Goal: Transaction & Acquisition: Download file/media

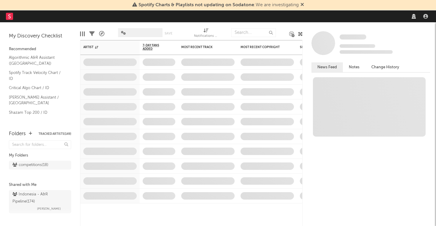
click at [304, 4] on icon at bounding box center [303, 4] width 4 height 5
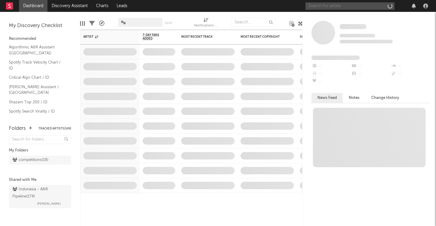
click at [328, 5] on input "text" at bounding box center [350, 5] width 89 height 7
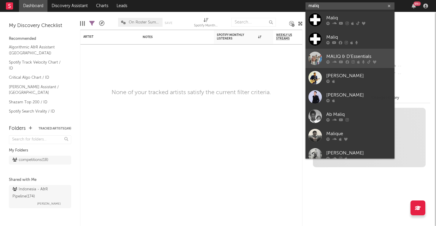
type input "maliq"
click at [380, 56] on div "MALIQ & D'Essentials" at bounding box center [359, 56] width 65 height 7
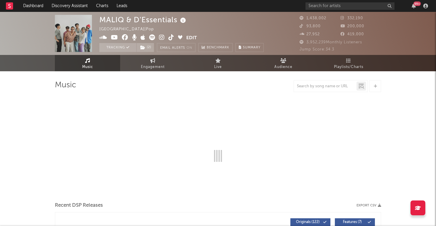
select select "6m"
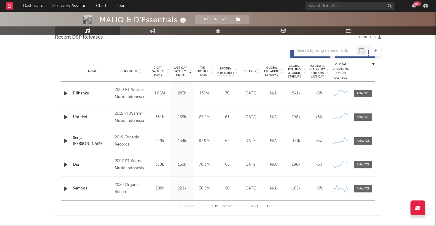
scroll to position [216, 0]
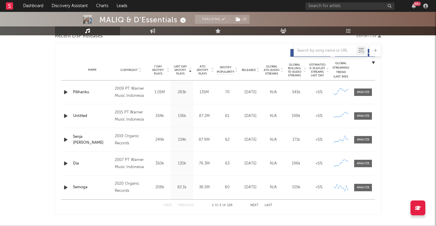
click at [157, 70] on span "7 Day Spotify Plays" at bounding box center [158, 70] width 16 height 11
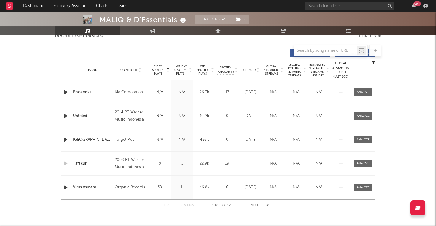
click at [157, 70] on span "7 Day Spotify Plays" at bounding box center [158, 70] width 16 height 11
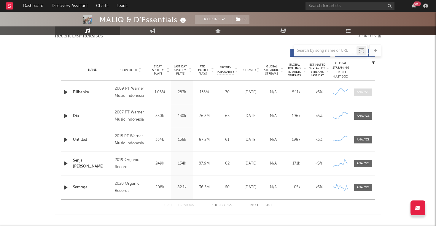
click at [368, 94] on div at bounding box center [363, 92] width 13 height 4
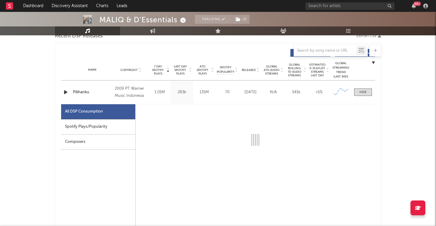
select select "6m"
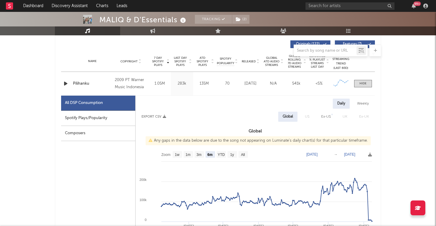
scroll to position [226, 0]
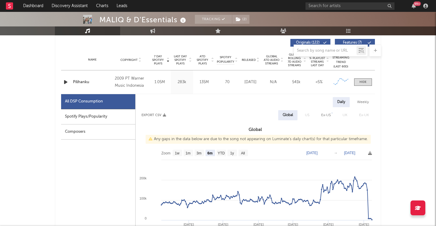
click at [113, 114] on div "Spotify Plays/Popularity" at bounding box center [98, 116] width 74 height 15
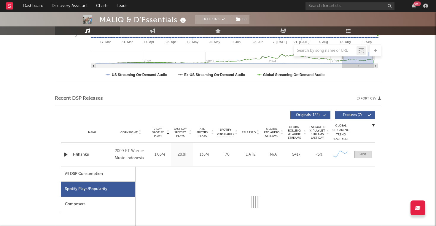
scroll to position [153, 0]
click at [362, 154] on div at bounding box center [363, 155] width 7 height 4
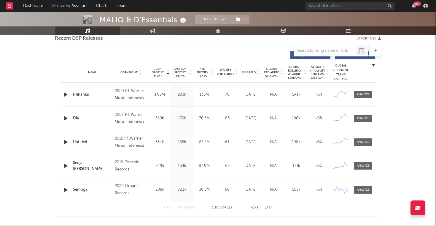
scroll to position [213, 0]
click at [255, 208] on button "Next" at bounding box center [255, 208] width 8 height 3
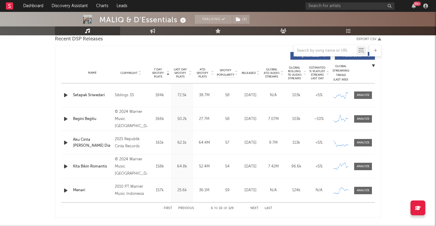
click at [255, 208] on button "Next" at bounding box center [255, 208] width 8 height 3
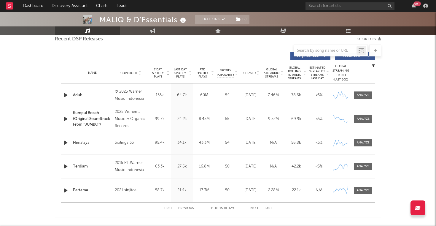
click at [255, 208] on button "Next" at bounding box center [255, 208] width 8 height 3
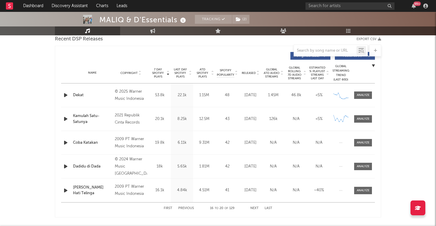
click at [255, 208] on button "Next" at bounding box center [255, 208] width 8 height 3
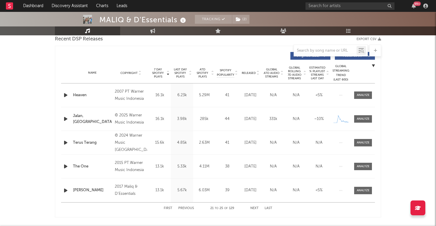
click at [255, 208] on button "Next" at bounding box center [255, 208] width 8 height 3
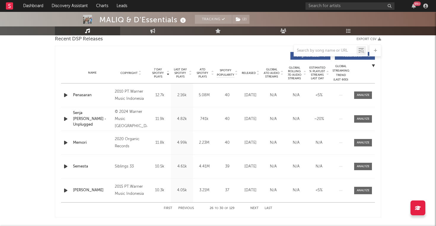
click at [255, 208] on button "Next" at bounding box center [255, 208] width 8 height 3
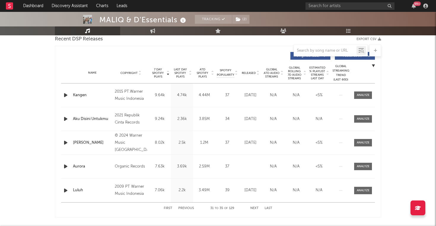
click at [255, 208] on button "Next" at bounding box center [255, 208] width 8 height 3
click at [170, 209] on button "First" at bounding box center [168, 208] width 9 height 3
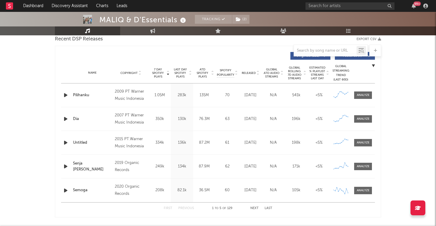
click at [170, 209] on button "First" at bounding box center [168, 208] width 9 height 3
click at [363, 97] on span at bounding box center [363, 94] width 18 height 7
select select "6m"
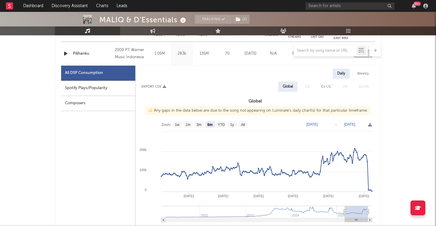
scroll to position [270, 0]
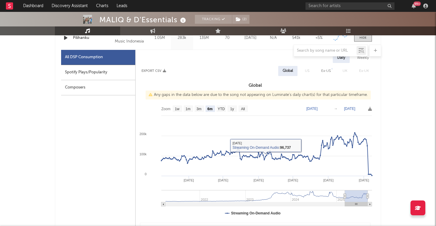
click at [102, 70] on div "Spotify Plays/Popularity" at bounding box center [98, 72] width 74 height 15
select select "6m"
select select "1w"
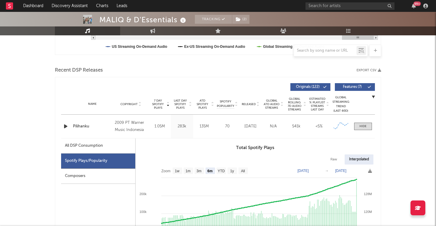
scroll to position [181, 0]
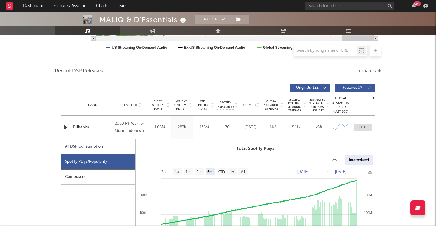
click at [371, 72] on button "Export CSV" at bounding box center [369, 71] width 25 height 4
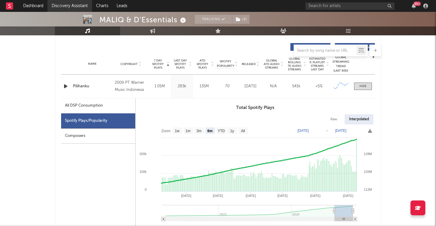
scroll to position [235, 0]
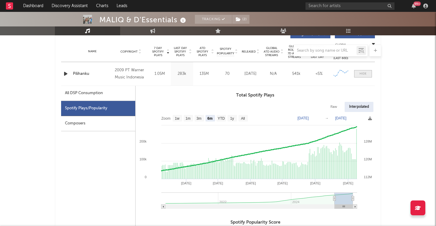
click at [363, 72] on div at bounding box center [363, 74] width 7 height 4
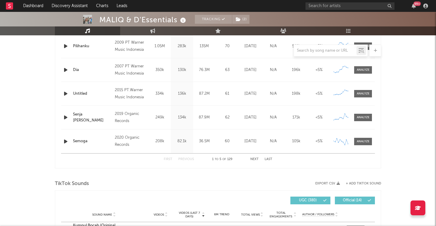
scroll to position [62, 0]
